Goal: Check status: Check status

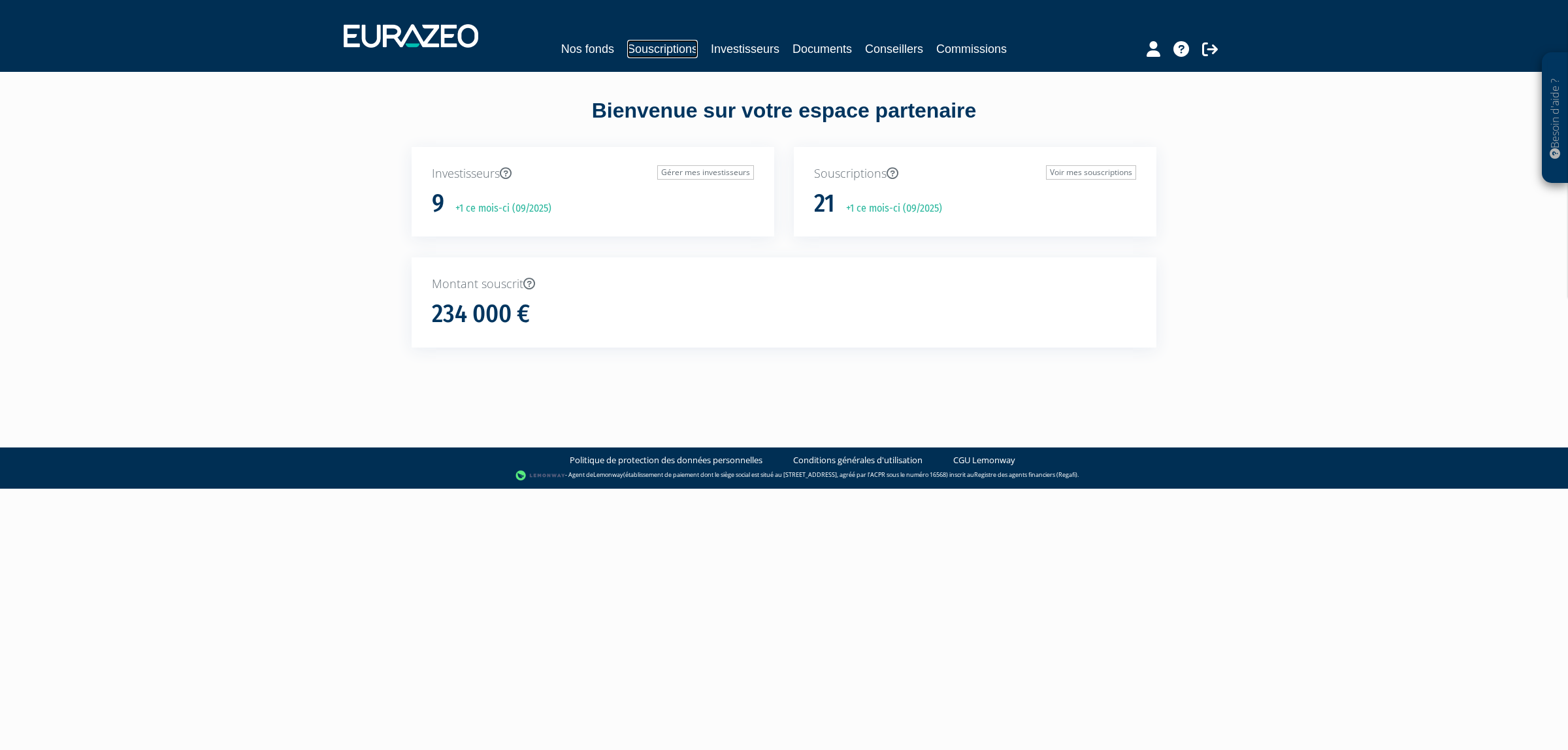
click at [627, 45] on link "Souscriptions" at bounding box center [662, 49] width 70 height 18
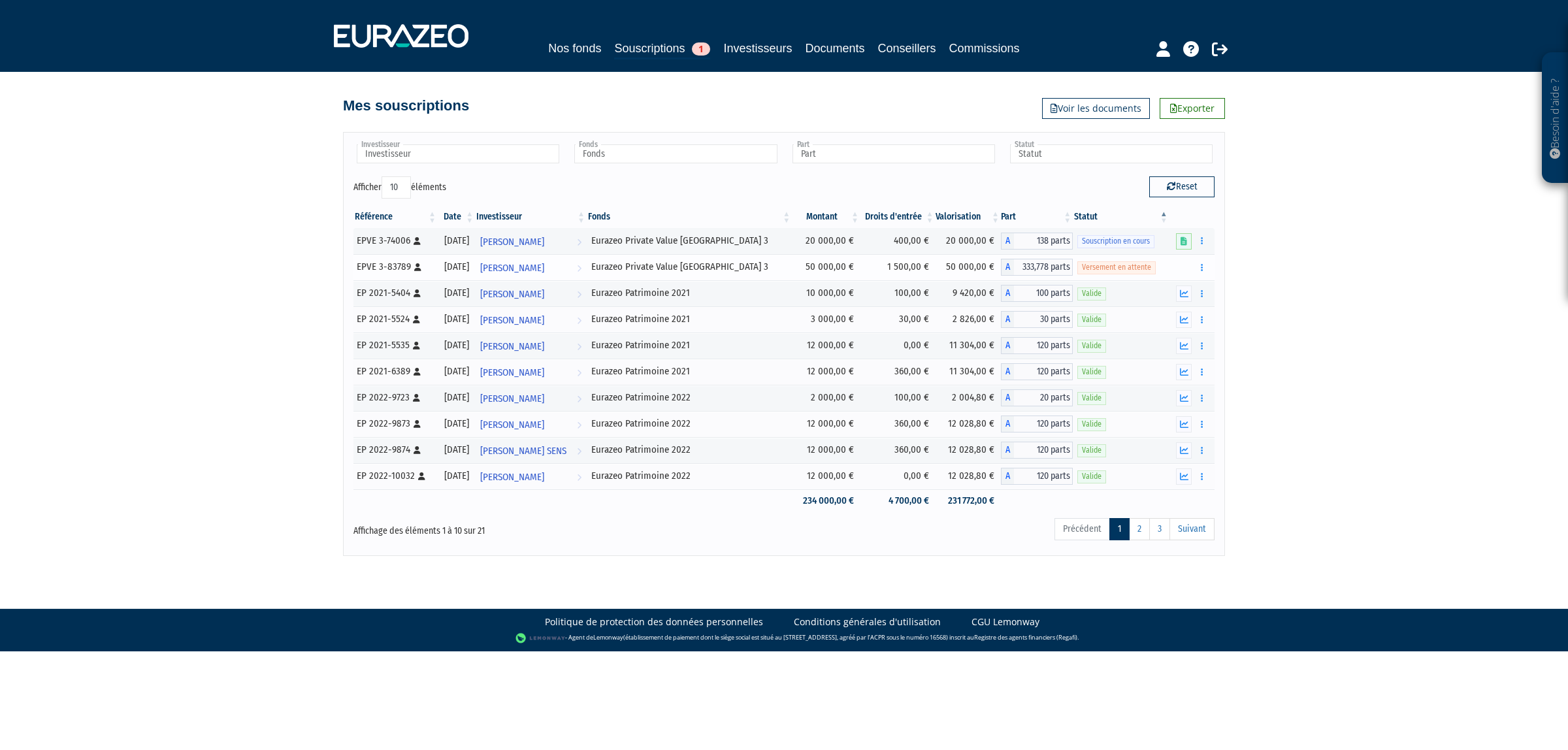
drag, startPoint x: 898, startPoint y: 266, endPoint x: 882, endPoint y: 269, distance: 16.3
click at [880, 269] on td "1 500,00 €" at bounding box center [898, 267] width 75 height 26
click at [825, 271] on td "50 000,00 €" at bounding box center [826, 267] width 69 height 26
click at [562, 40] on link "Nos fonds" at bounding box center [574, 48] width 53 height 18
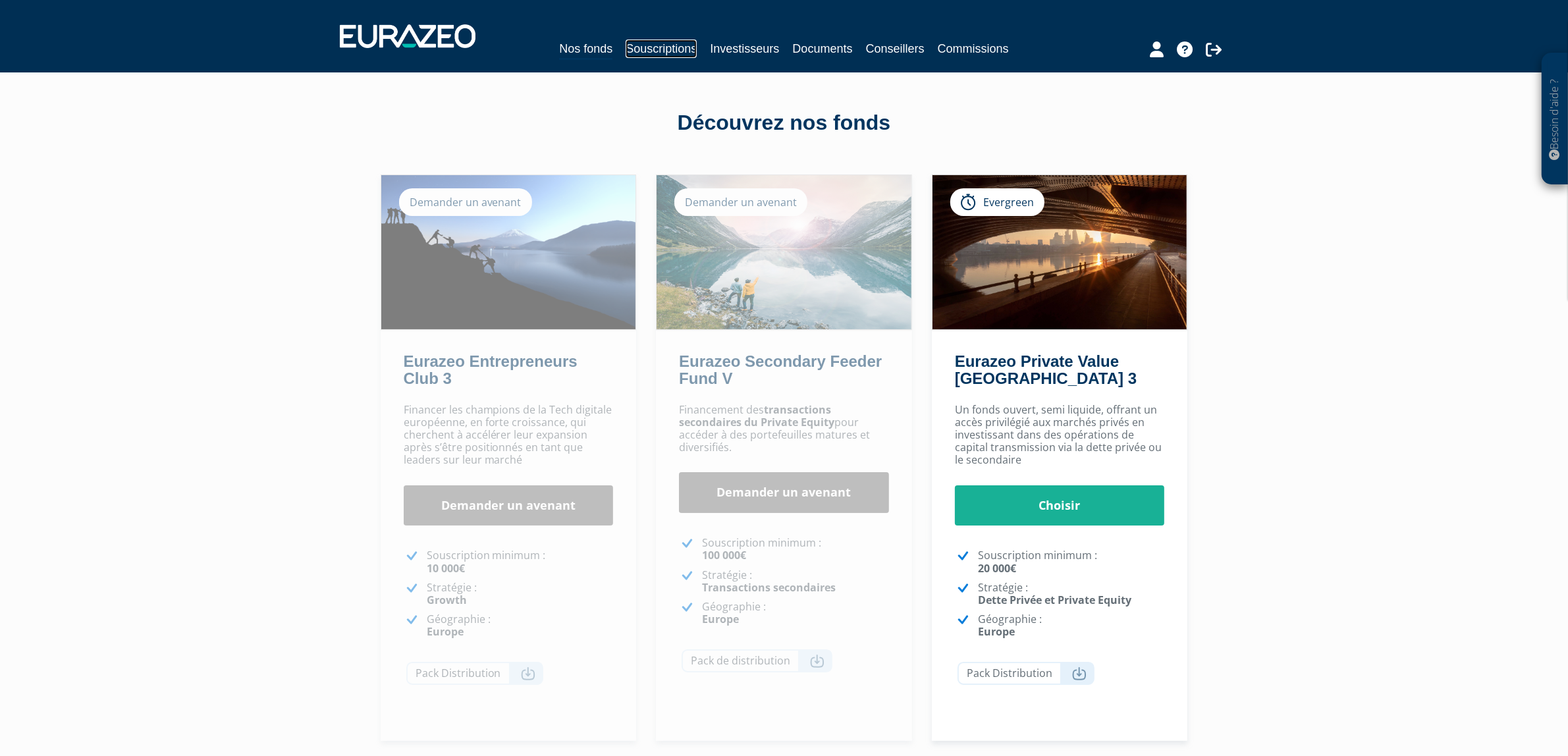
click at [644, 51] on link "Souscriptions" at bounding box center [661, 48] width 71 height 19
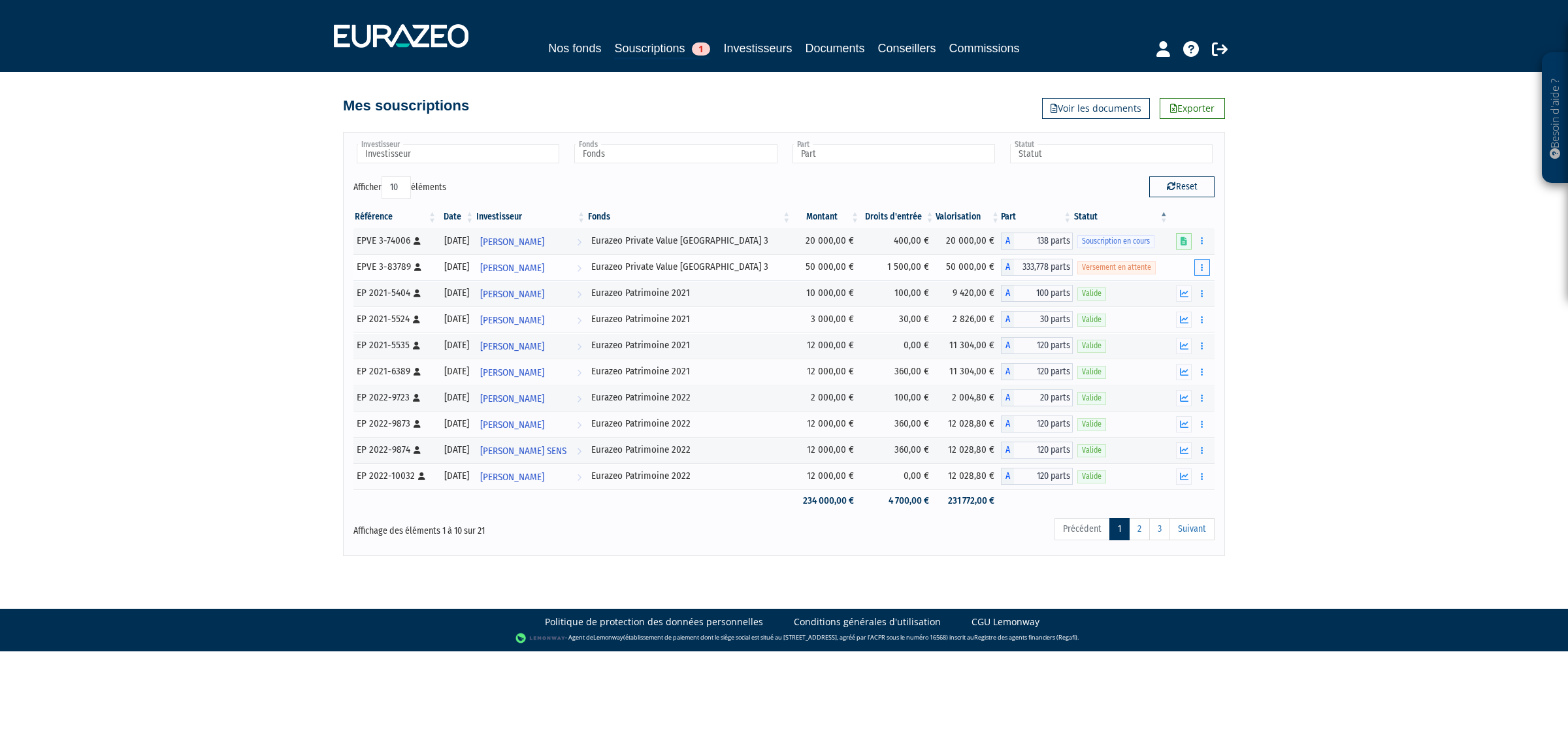
click at [1199, 268] on button "button" at bounding box center [1202, 268] width 16 height 16
